Goal: Navigation & Orientation: Find specific page/section

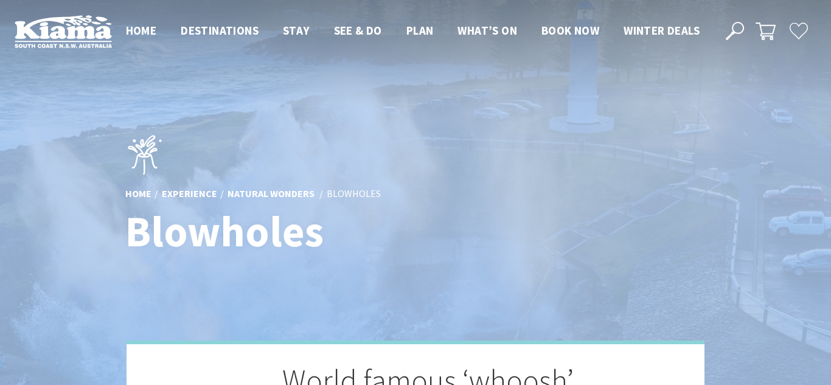
scroll to position [7, 828]
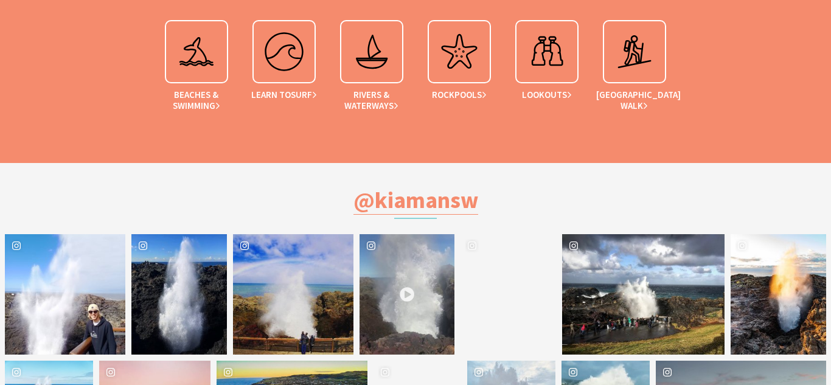
scroll to position [2140, 0]
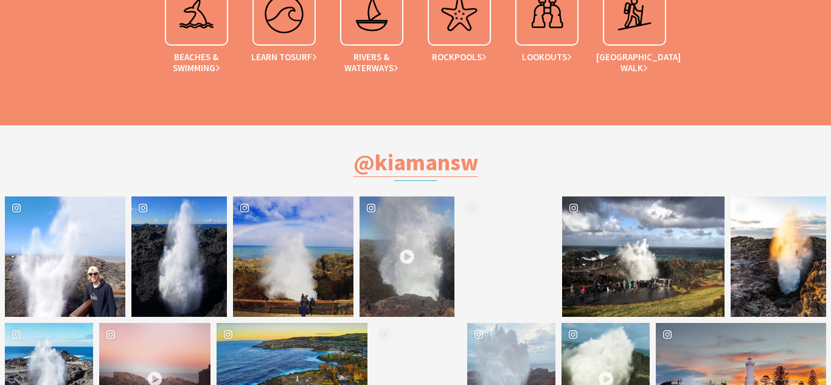
click at [161, 125] on div "@kiamansw" at bounding box center [415, 157] width 730 height 65
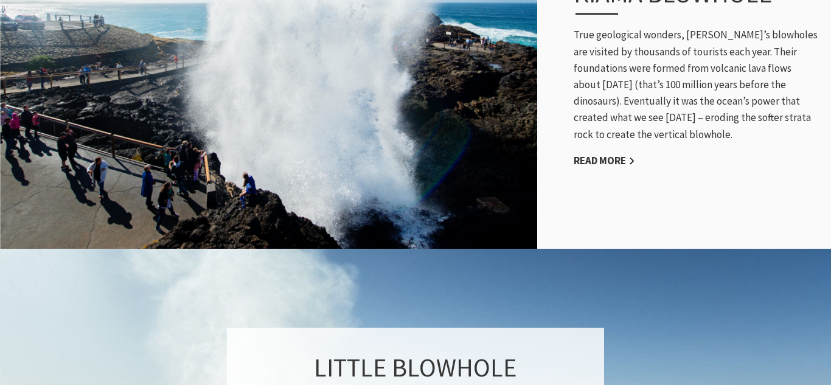
scroll to position [730, 0]
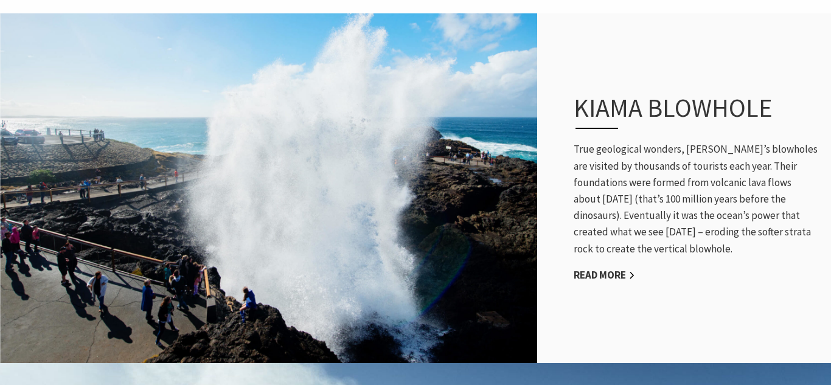
scroll to position [411, 828]
